Goal: Information Seeking & Learning: Learn about a topic

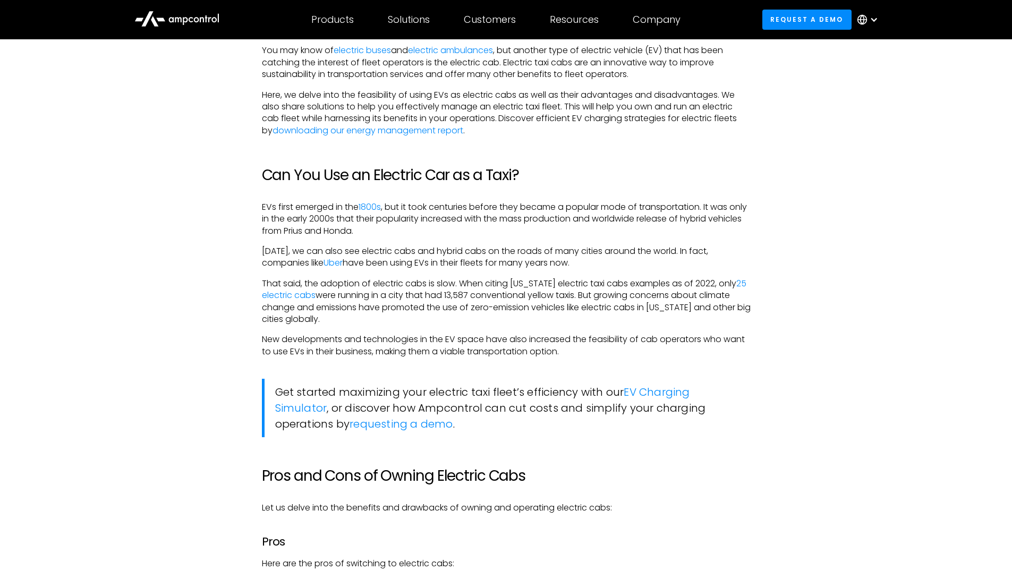
scroll to position [691, 0]
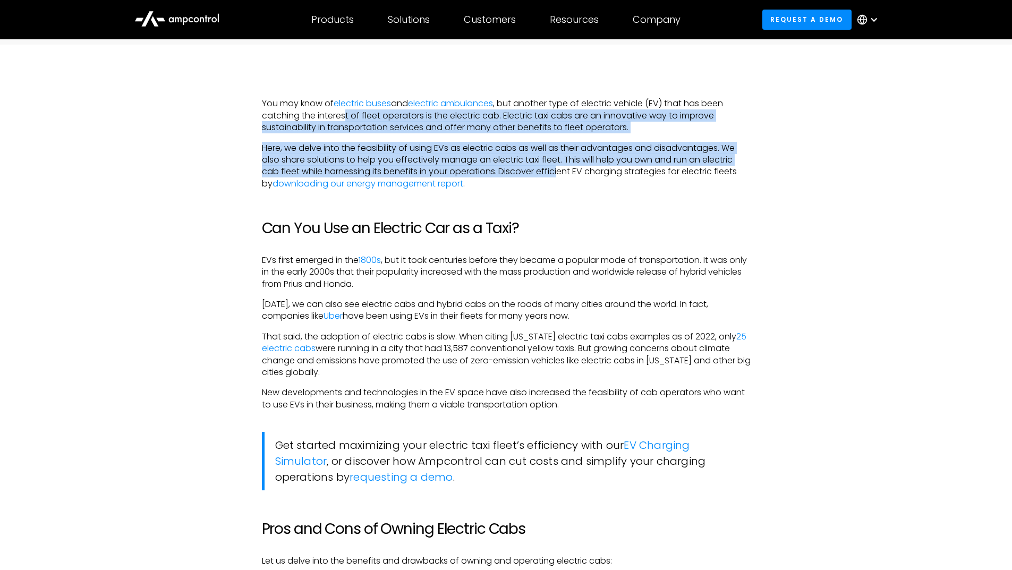
drag, startPoint x: 347, startPoint y: 117, endPoint x: 560, endPoint y: 175, distance: 221.2
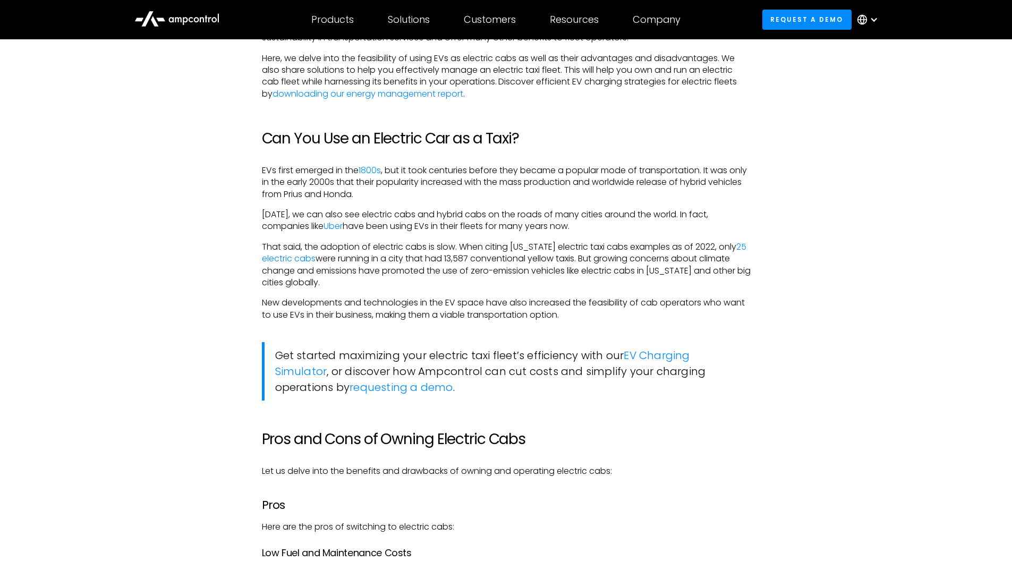
scroll to position [797, 0]
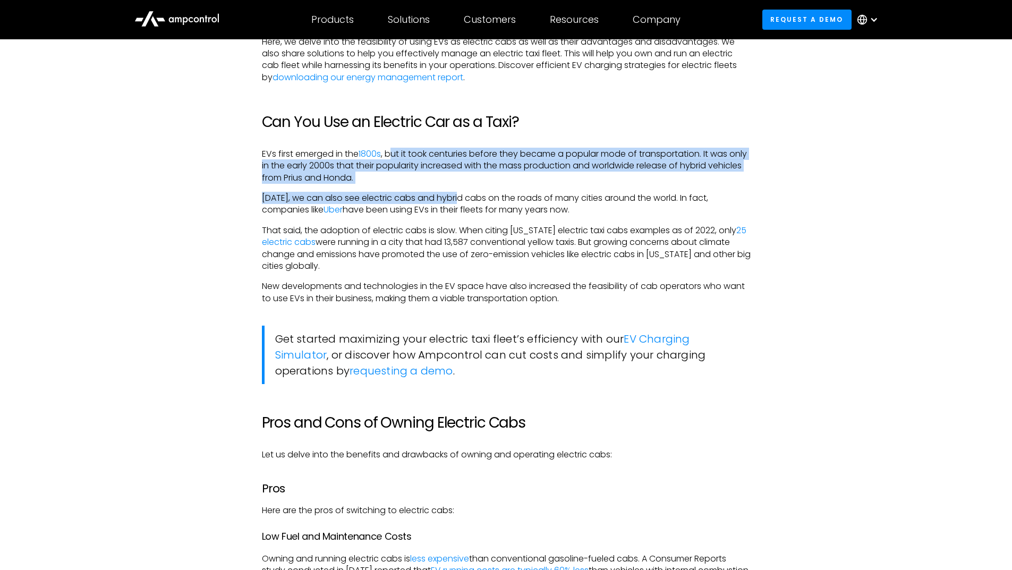
drag, startPoint x: 398, startPoint y: 154, endPoint x: 465, endPoint y: 185, distance: 74.2
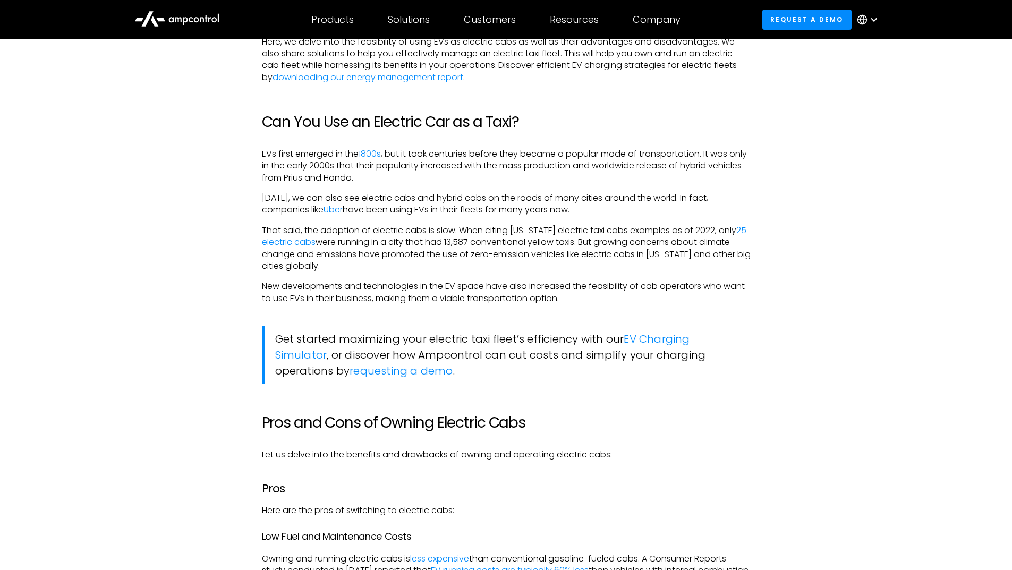
click at [382, 268] on p "That said, the adoption of electric cabs is slow. When citing [US_STATE] electr…" at bounding box center [506, 249] width 489 height 48
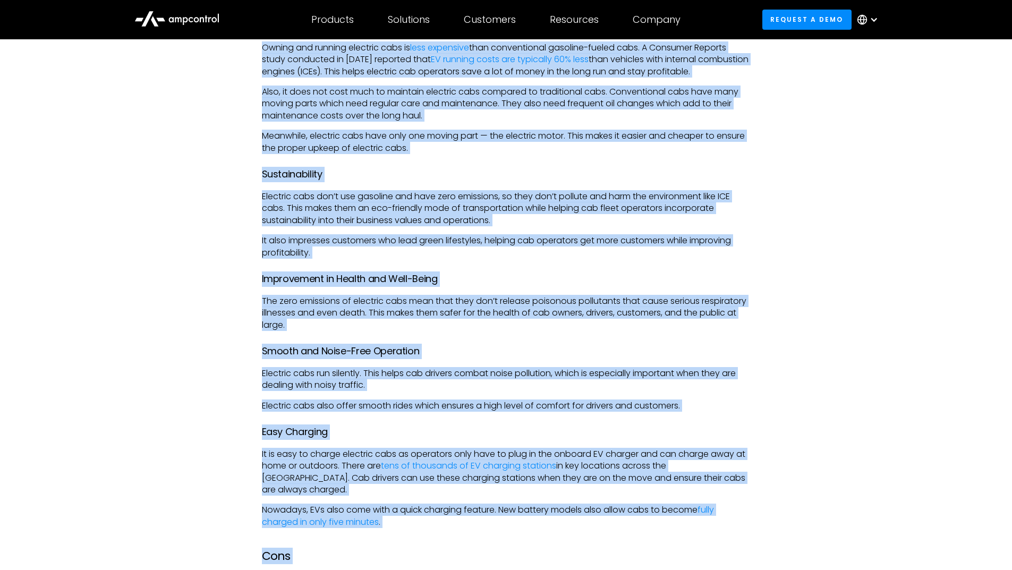
scroll to position [1324, 0]
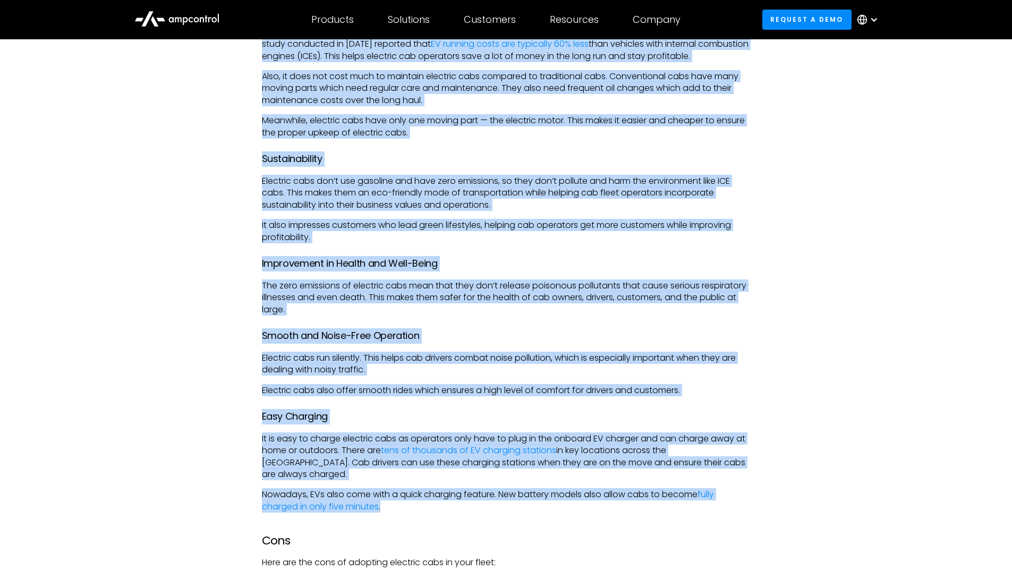
drag, startPoint x: 263, startPoint y: 118, endPoint x: 442, endPoint y: 492, distance: 414.1
click at [442, 492] on div "You may know of electric buses and electric ambulances , but another type of el…" at bounding box center [506, 300] width 489 height 1670
copy div "Lore Ipsu dol sit amet co adipiscin el seddoeiu temp: Inc Utla etd Magnaaliqua …"
click at [410, 413] on h4 "Easy Charging" at bounding box center [506, 416] width 489 height 15
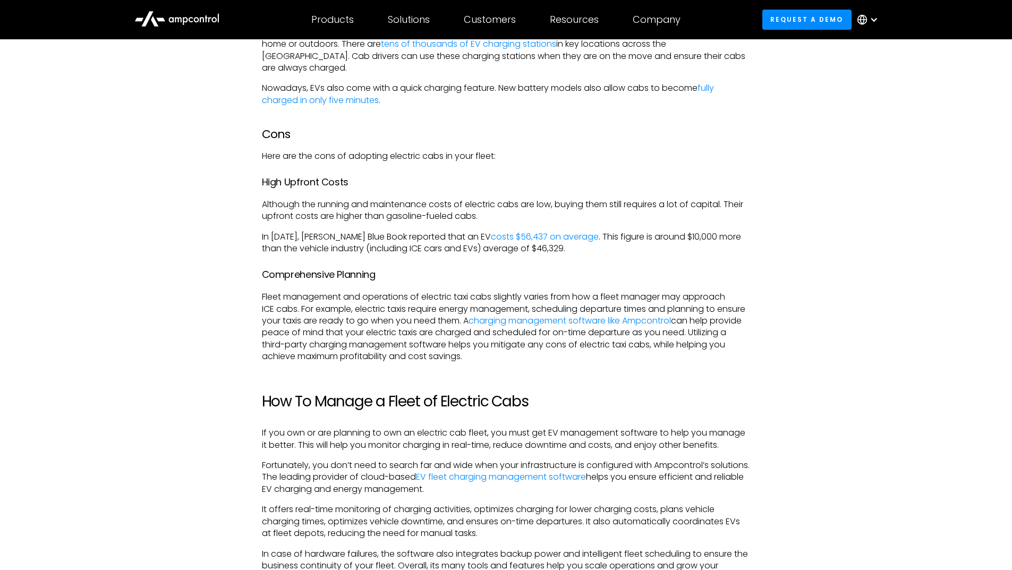
scroll to position [1749, 0]
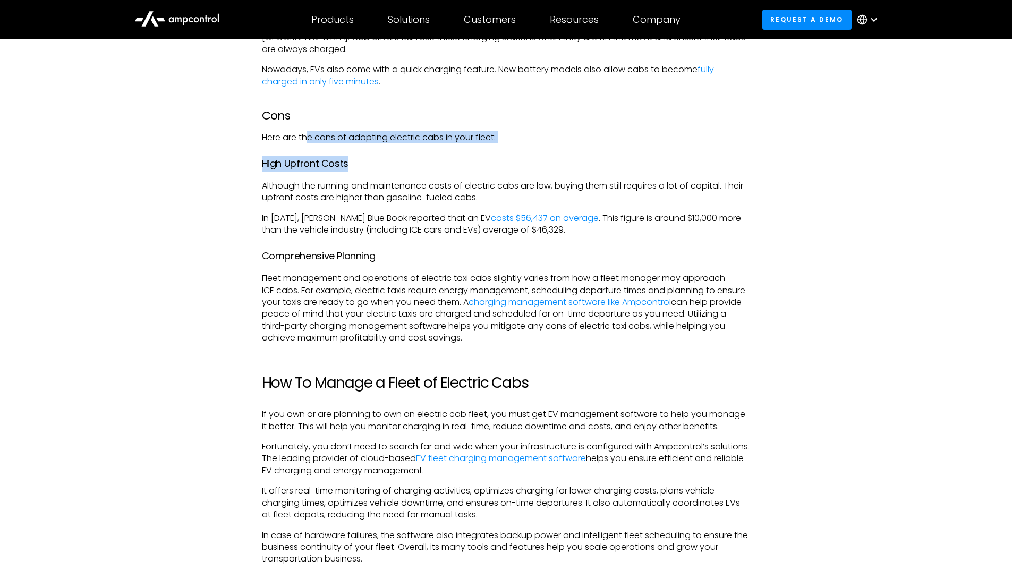
drag, startPoint x: 308, startPoint y: 126, endPoint x: 427, endPoint y: 144, distance: 120.3
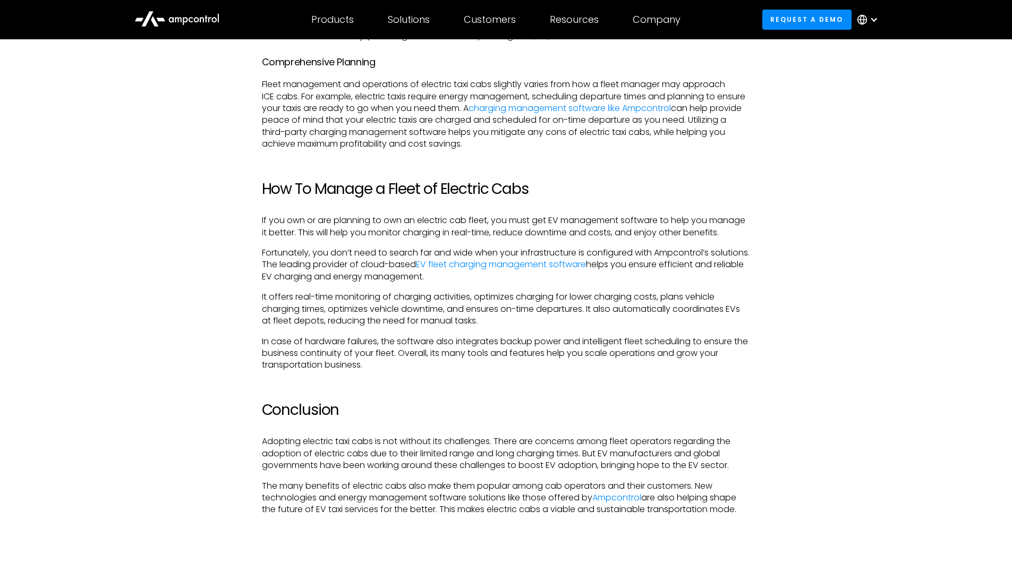
scroll to position [1962, 0]
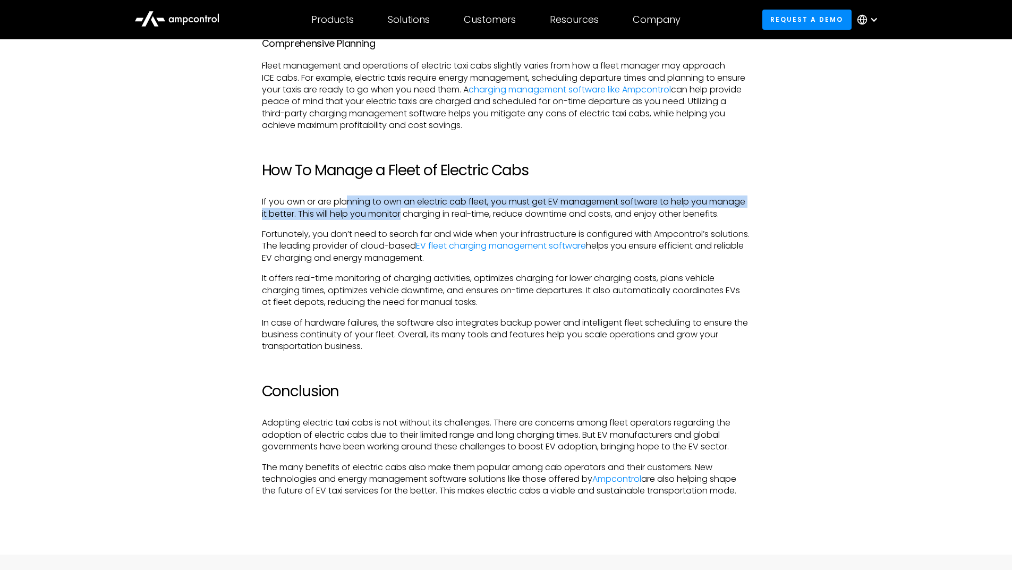
drag, startPoint x: 348, startPoint y: 191, endPoint x: 404, endPoint y: 196, distance: 56.1
click at [404, 196] on p "If you own or are planning to own an electric cab fleet, you must get EV manage…" at bounding box center [506, 208] width 489 height 24
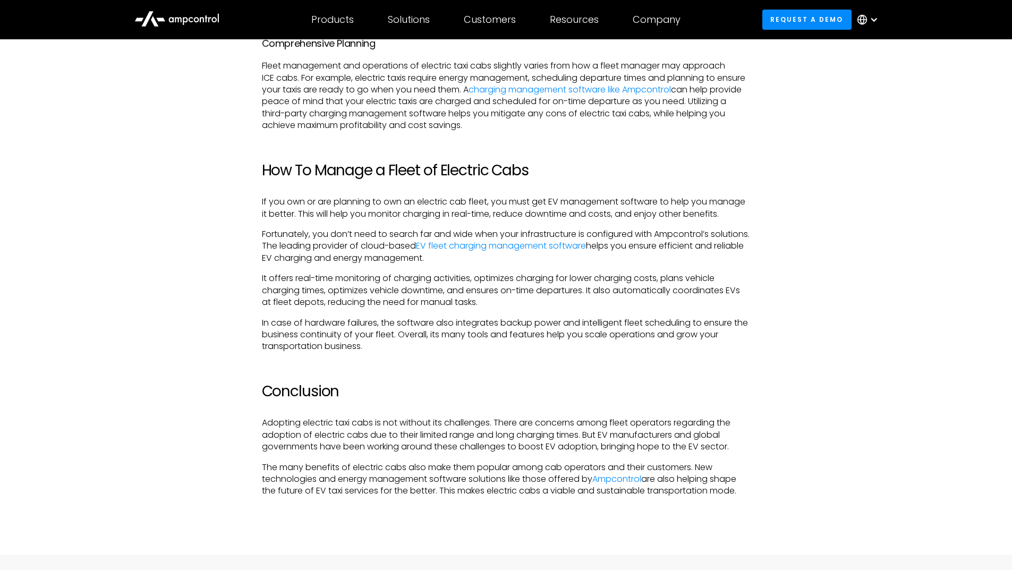
click at [372, 231] on p "Fortunately, you don’t need to search far and wide when your infrastructure is …" at bounding box center [506, 247] width 489 height 36
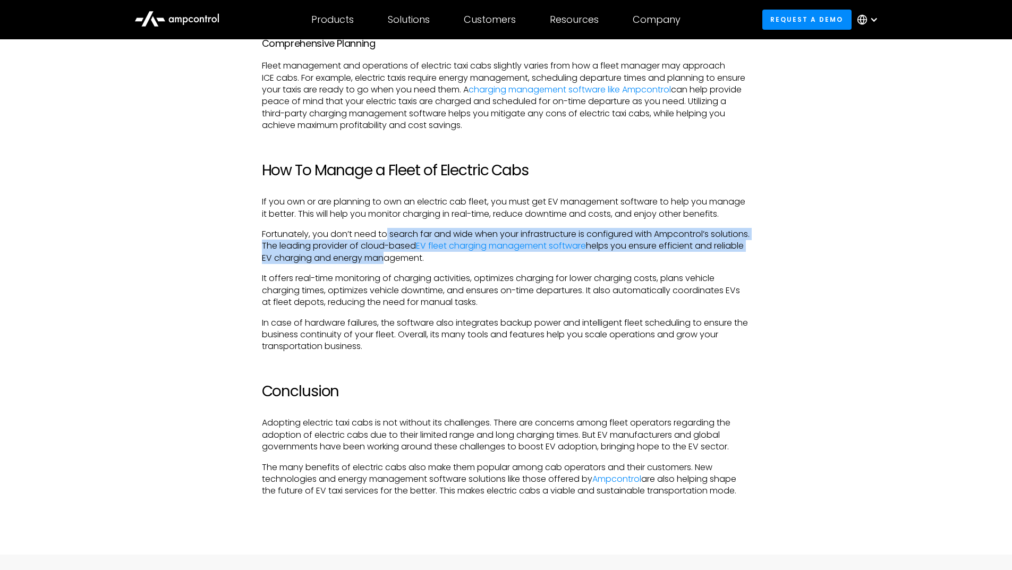
drag, startPoint x: 386, startPoint y: 220, endPoint x: 433, endPoint y: 242, distance: 51.6
click at [433, 242] on p "Fortunately, you don’t need to search far and wide when your infrastructure is …" at bounding box center [506, 247] width 489 height 36
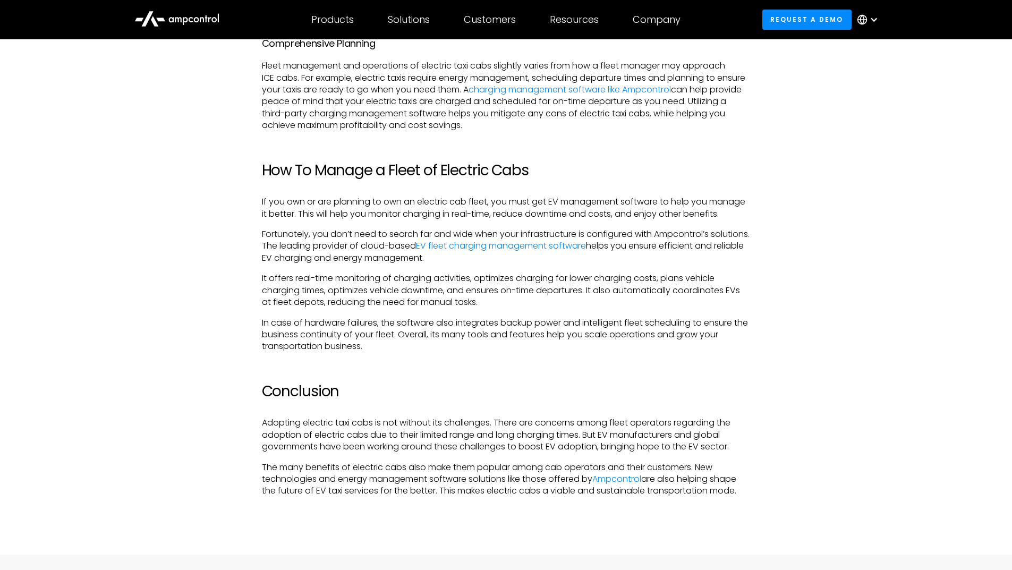
click at [330, 294] on p "It offers real-time monitoring of charging activities, optimizes charging for l…" at bounding box center [506, 291] width 489 height 36
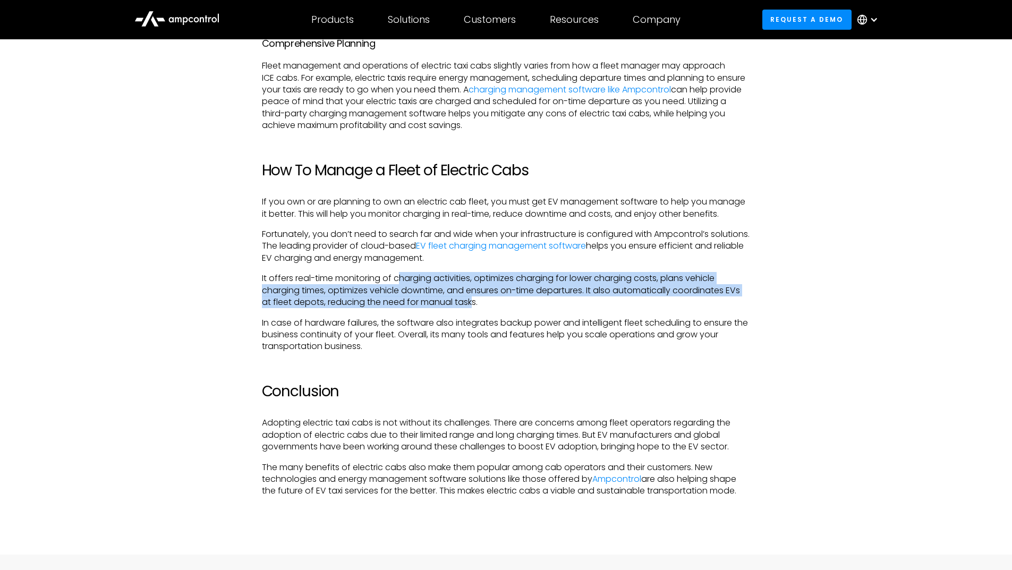
drag, startPoint x: 403, startPoint y: 267, endPoint x: 475, endPoint y: 287, distance: 74.4
click at [475, 287] on p "It offers real-time monitoring of charging activities, optimizes charging for l…" at bounding box center [506, 291] width 489 height 36
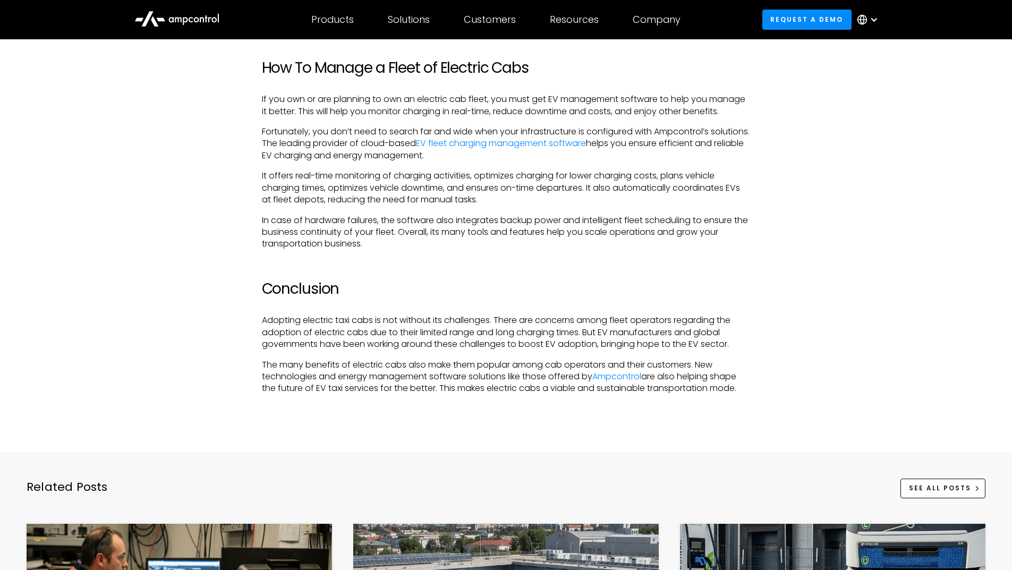
scroll to position [2227, 0]
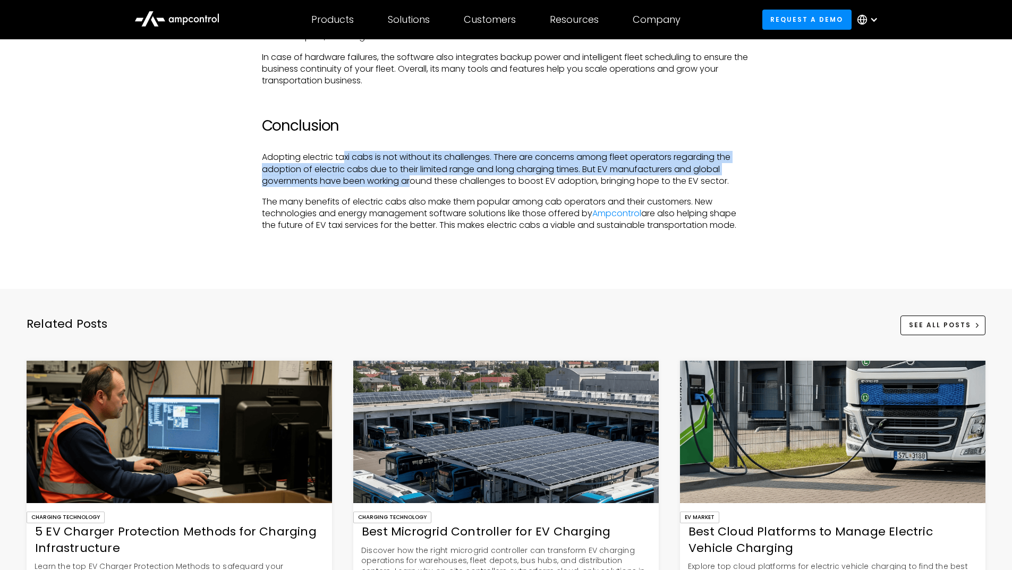
drag, startPoint x: 345, startPoint y: 142, endPoint x: 413, endPoint y: 165, distance: 71.6
click at [413, 165] on p "Adopting electric taxi cabs is not without its challenges. There are concerns a…" at bounding box center [506, 169] width 489 height 36
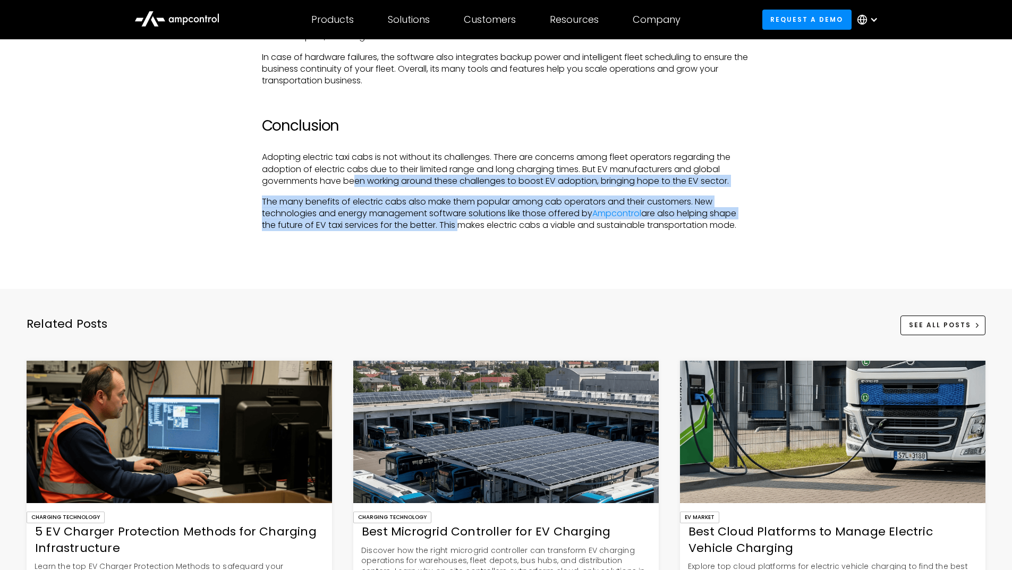
drag, startPoint x: 353, startPoint y: 169, endPoint x: 457, endPoint y: 212, distance: 112.7
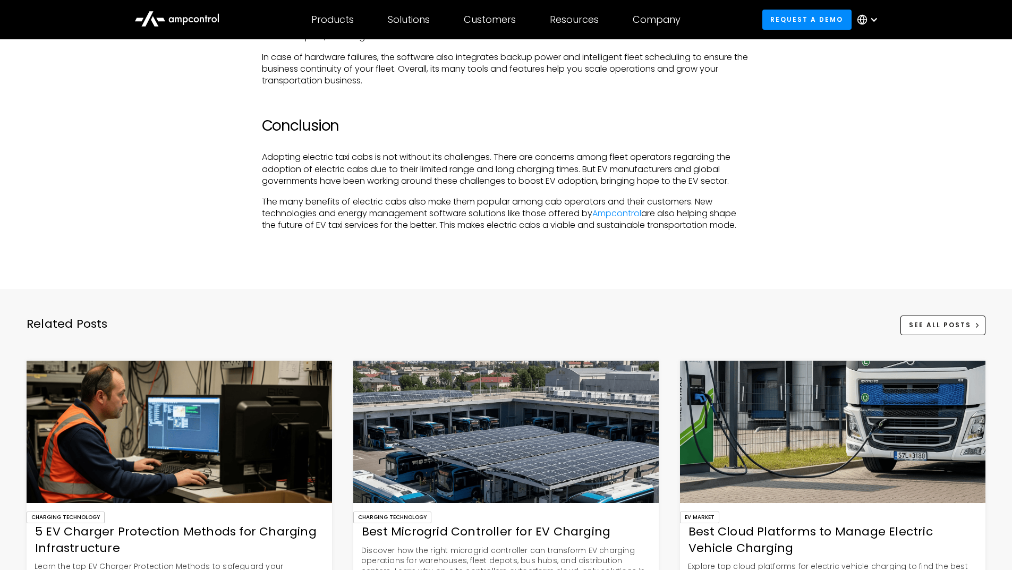
drag, startPoint x: 567, startPoint y: 189, endPoint x: 707, endPoint y: 240, distance: 149.0
click at [745, 215] on p "The many benefits of electric cabs also make them popular among cab operators a…" at bounding box center [506, 214] width 489 height 36
